Goal: Task Accomplishment & Management: Manage account settings

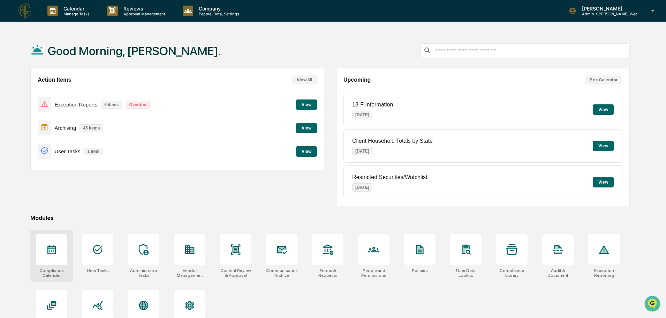
click at [51, 250] on icon at bounding box center [51, 249] width 11 height 11
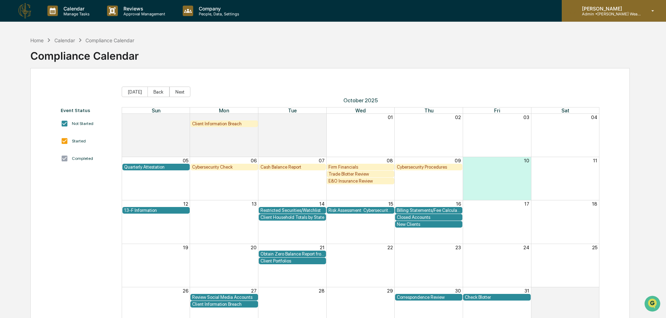
click at [610, 13] on p "Admin • Guerra Wealth Advisors" at bounding box center [608, 14] width 65 height 5
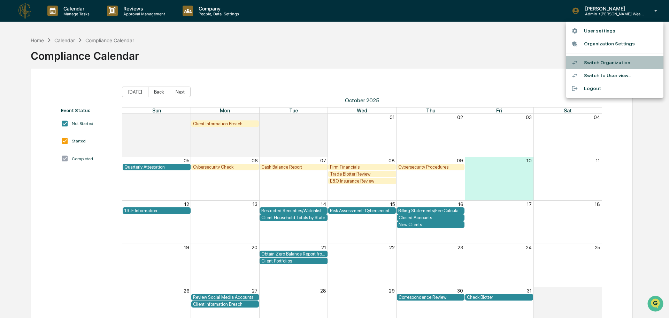
click at [609, 62] on li "Switch Organization" at bounding box center [615, 62] width 98 height 13
